Goal: Task Accomplishment & Management: Manage account settings

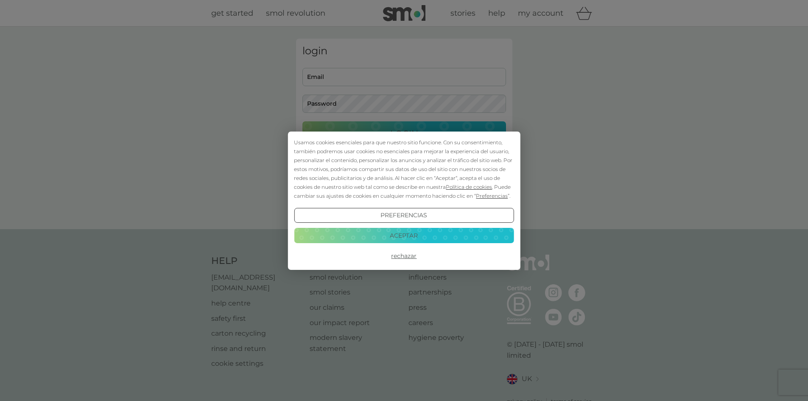
type input "[EMAIL_ADDRESS][DOMAIN_NAME]"
click at [406, 254] on button "Rechazar" at bounding box center [404, 255] width 220 height 15
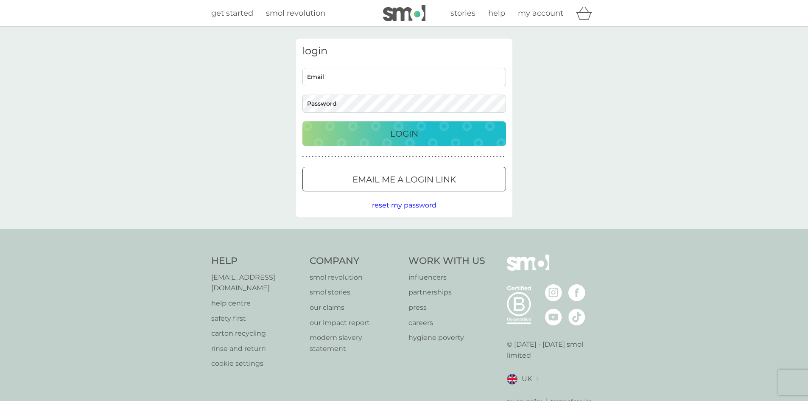
type input "[EMAIL_ADDRESS][DOMAIN_NAME]"
click at [418, 133] on p "Login" at bounding box center [404, 134] width 28 height 14
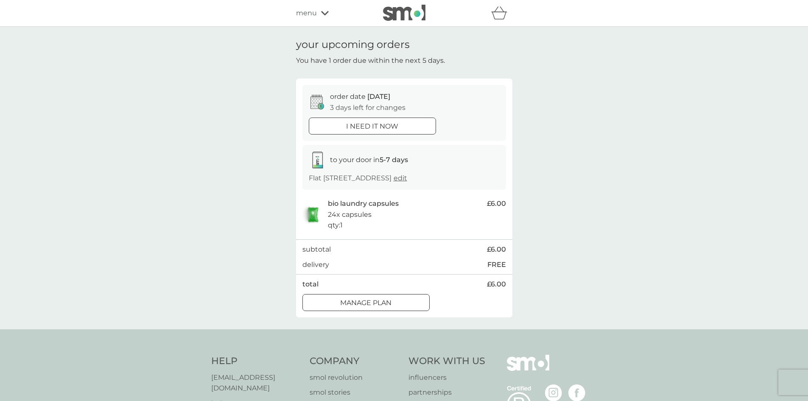
click at [378, 307] on div at bounding box center [366, 302] width 31 height 9
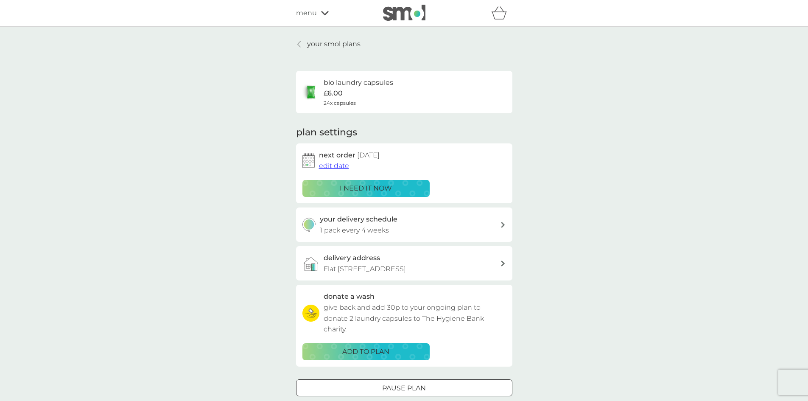
click at [341, 167] on span "edit date" at bounding box center [334, 166] width 30 height 8
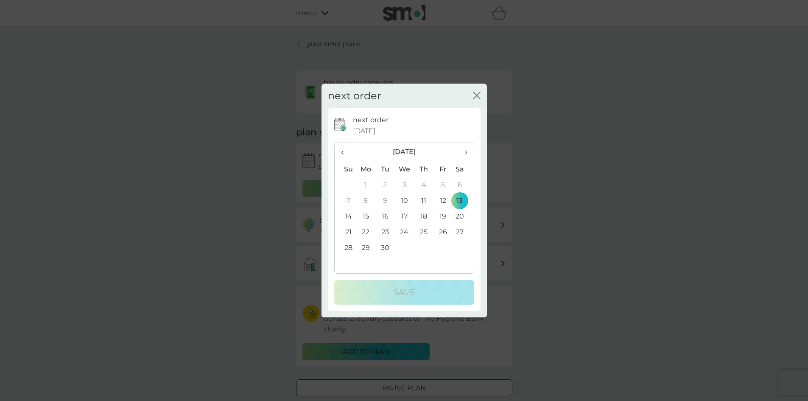
click at [262, 201] on div "next order close next order 13 Sep 2025 ‹ September 2025 › Su Mo Tu We Th Fr Sa…" at bounding box center [404, 200] width 808 height 401
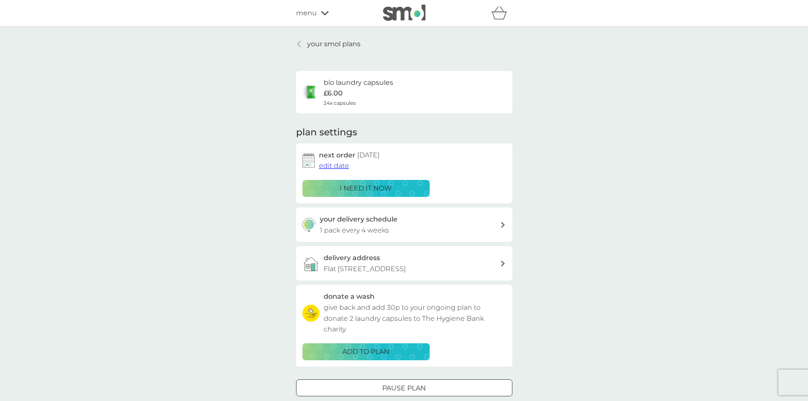
click at [375, 225] on p "1 pack every 4 weeks" at bounding box center [354, 230] width 69 height 11
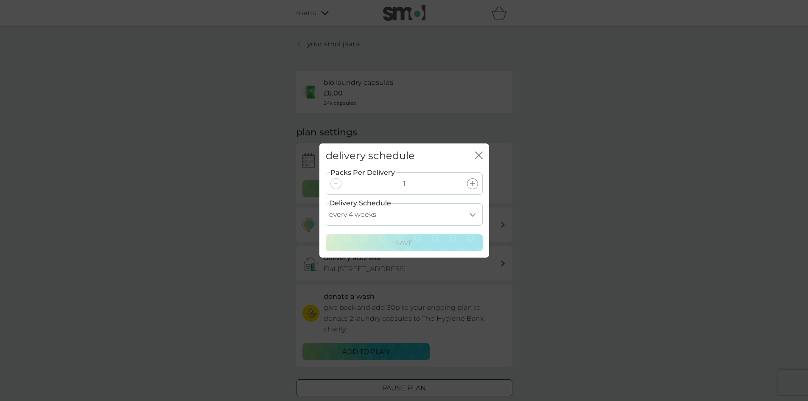
click at [454, 217] on select "every 1 week every 2 weeks every 3 weeks every 4 weeks every 5 weeks every 6 we…" at bounding box center [404, 214] width 157 height 22
select select "35"
click at [326, 203] on select "every 1 week every 2 weeks every 3 weeks every 4 weeks every 5 weeks every 6 we…" at bounding box center [404, 214] width 157 height 22
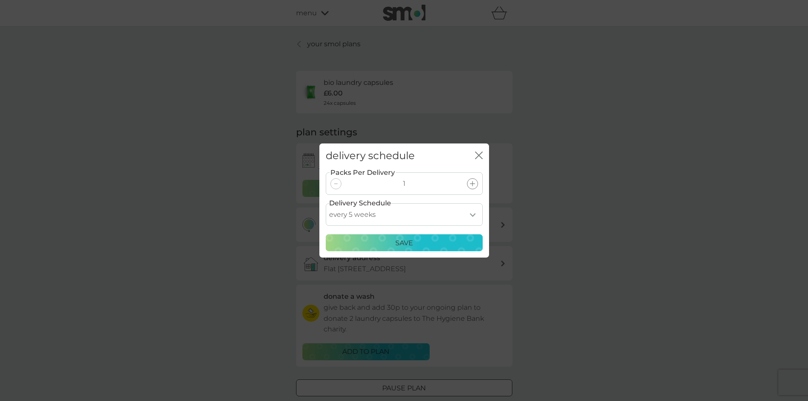
click at [403, 244] on p "Save" at bounding box center [404, 242] width 18 height 11
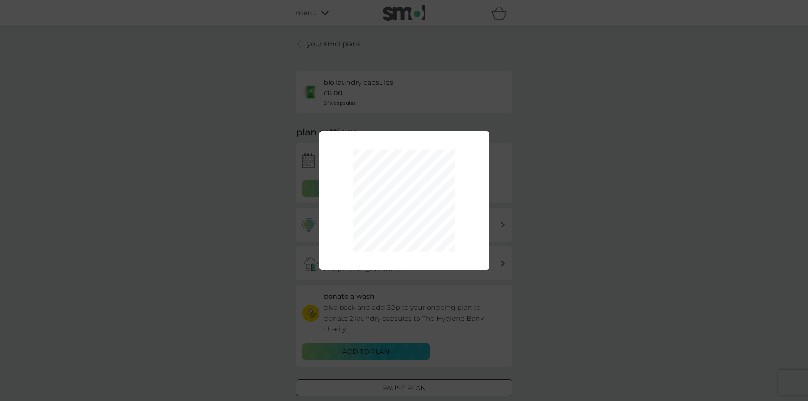
click at [562, 249] on div "Packs Per Delivery 1 Delivery Schedule every 1 week every 2 weeks every 3 weeks…" at bounding box center [404, 200] width 808 height 401
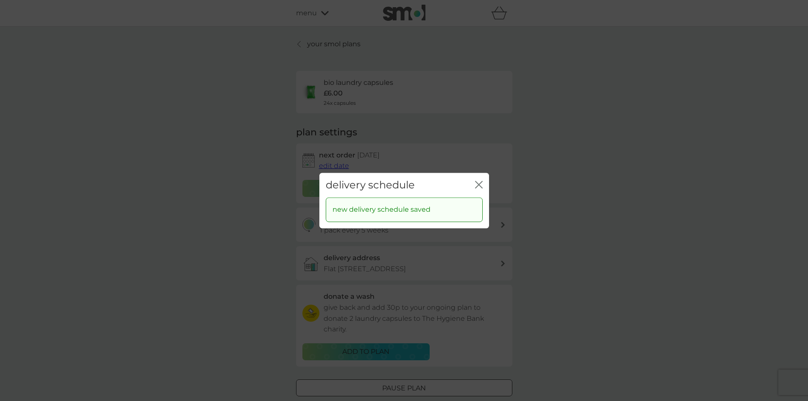
click at [479, 184] on icon "close" at bounding box center [480, 184] width 3 height 7
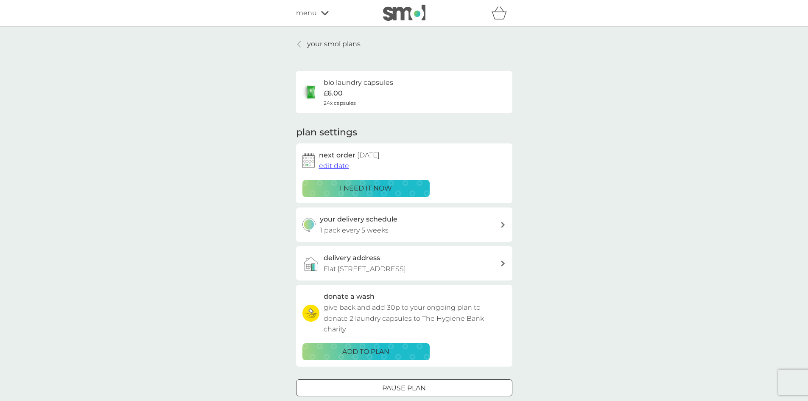
click at [337, 166] on span "edit date" at bounding box center [334, 166] width 30 height 8
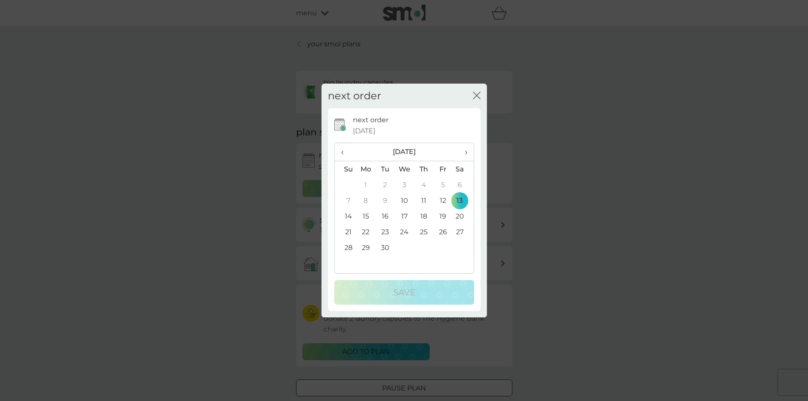
click at [464, 151] on span "›" at bounding box center [462, 152] width 8 height 18
click at [460, 198] on td "11" at bounding box center [462, 201] width 21 height 16
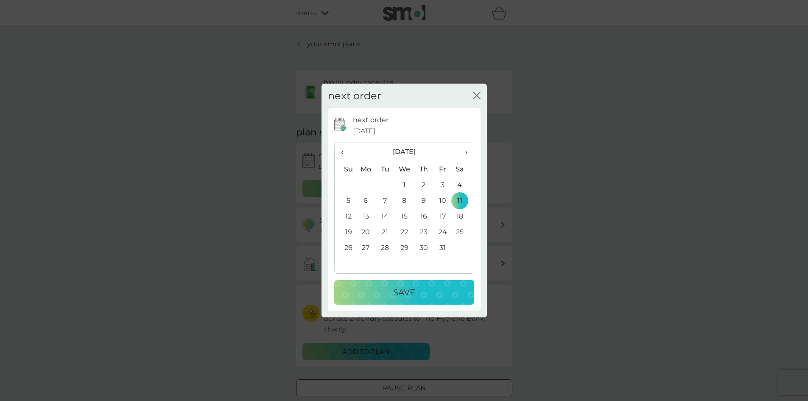
click at [438, 286] on div "Save" at bounding box center [404, 292] width 123 height 14
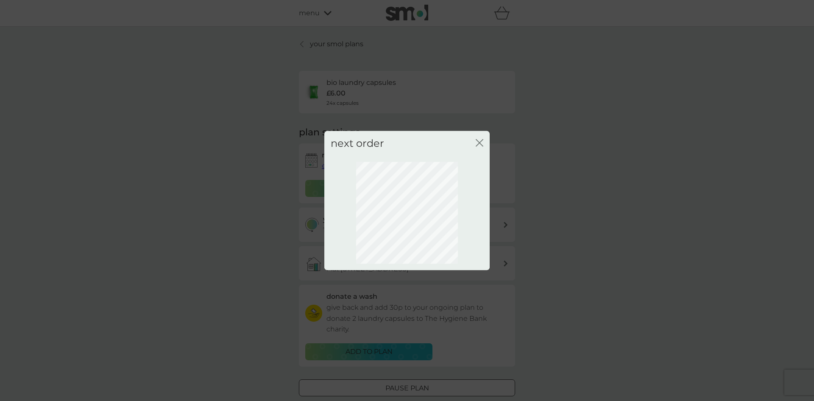
click at [475, 141] on div "next order close" at bounding box center [406, 143] width 165 height 25
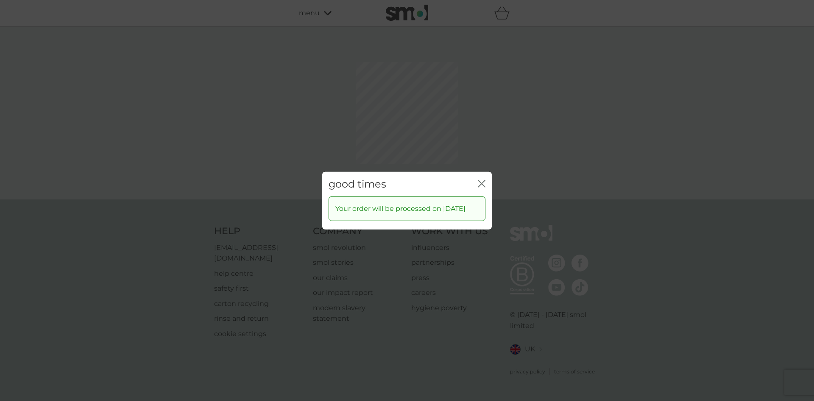
click at [479, 142] on div "good times close Your order will be processed on 11 Oct 2025" at bounding box center [407, 200] width 814 height 401
